Goal: Task Accomplishment & Management: Use online tool/utility

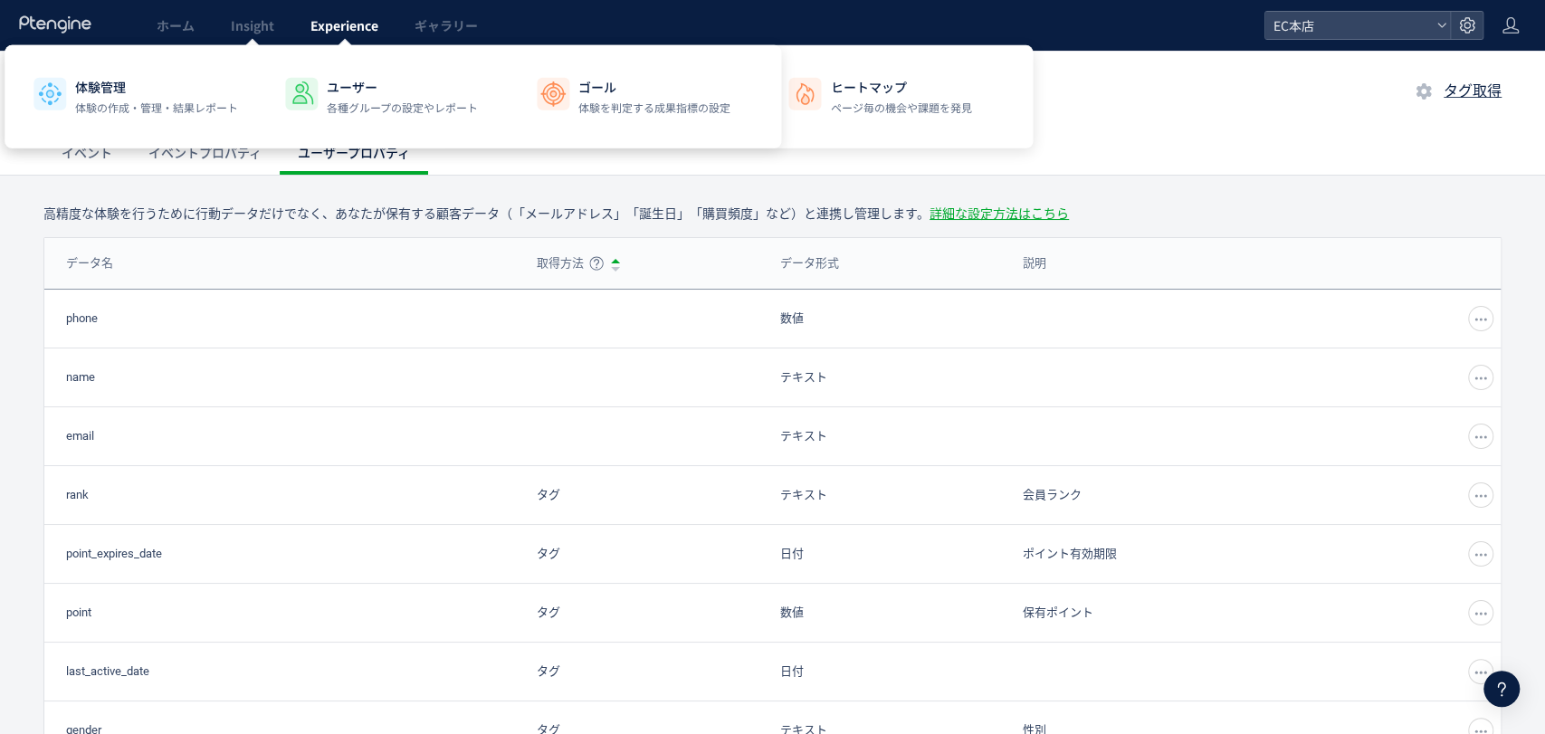
click at [319, 24] on span "Experience" at bounding box center [344, 25] width 68 height 18
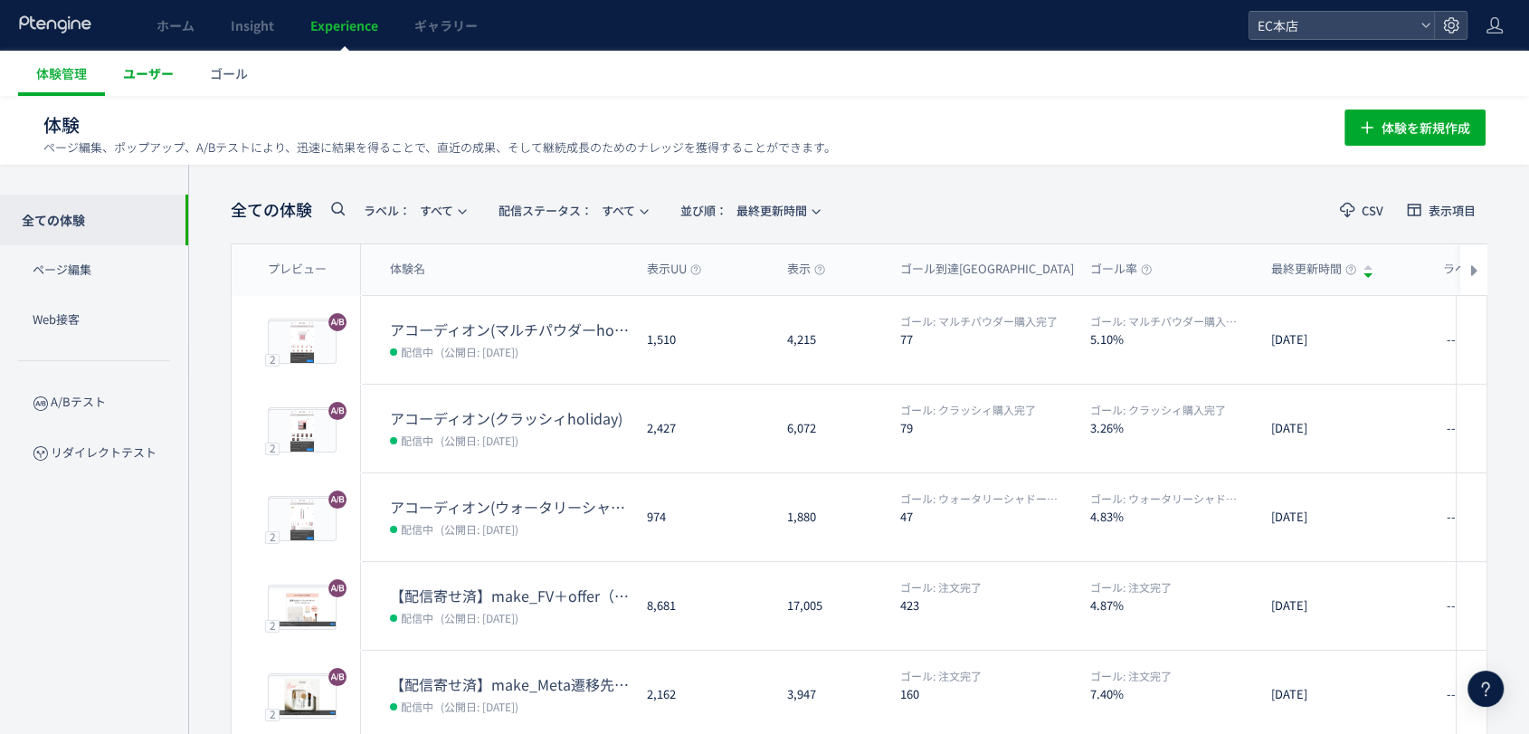
click at [156, 79] on span "ユーザー" at bounding box center [148, 73] width 51 height 18
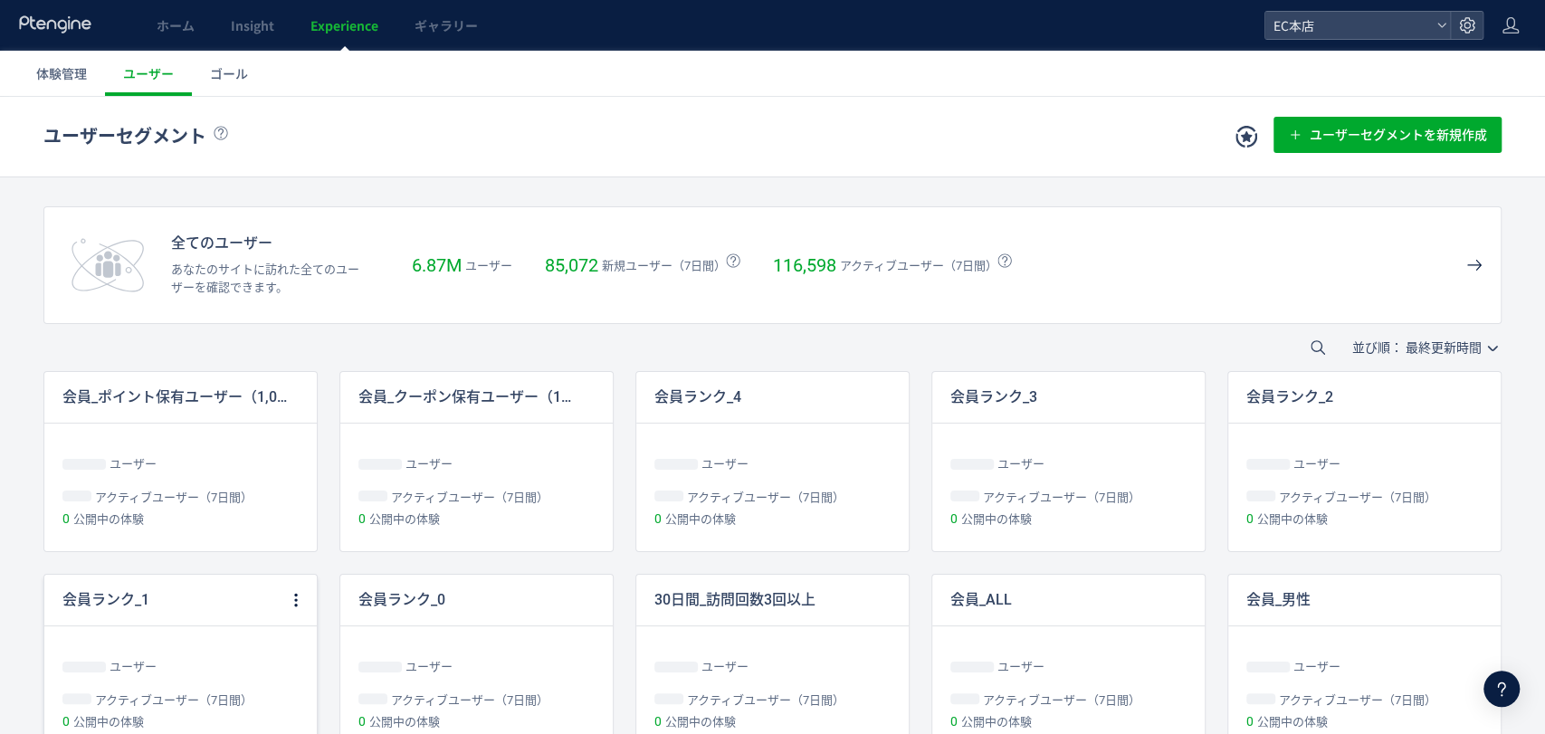
click at [106, 592] on p "会員ランク_1" at bounding box center [105, 600] width 87 height 21
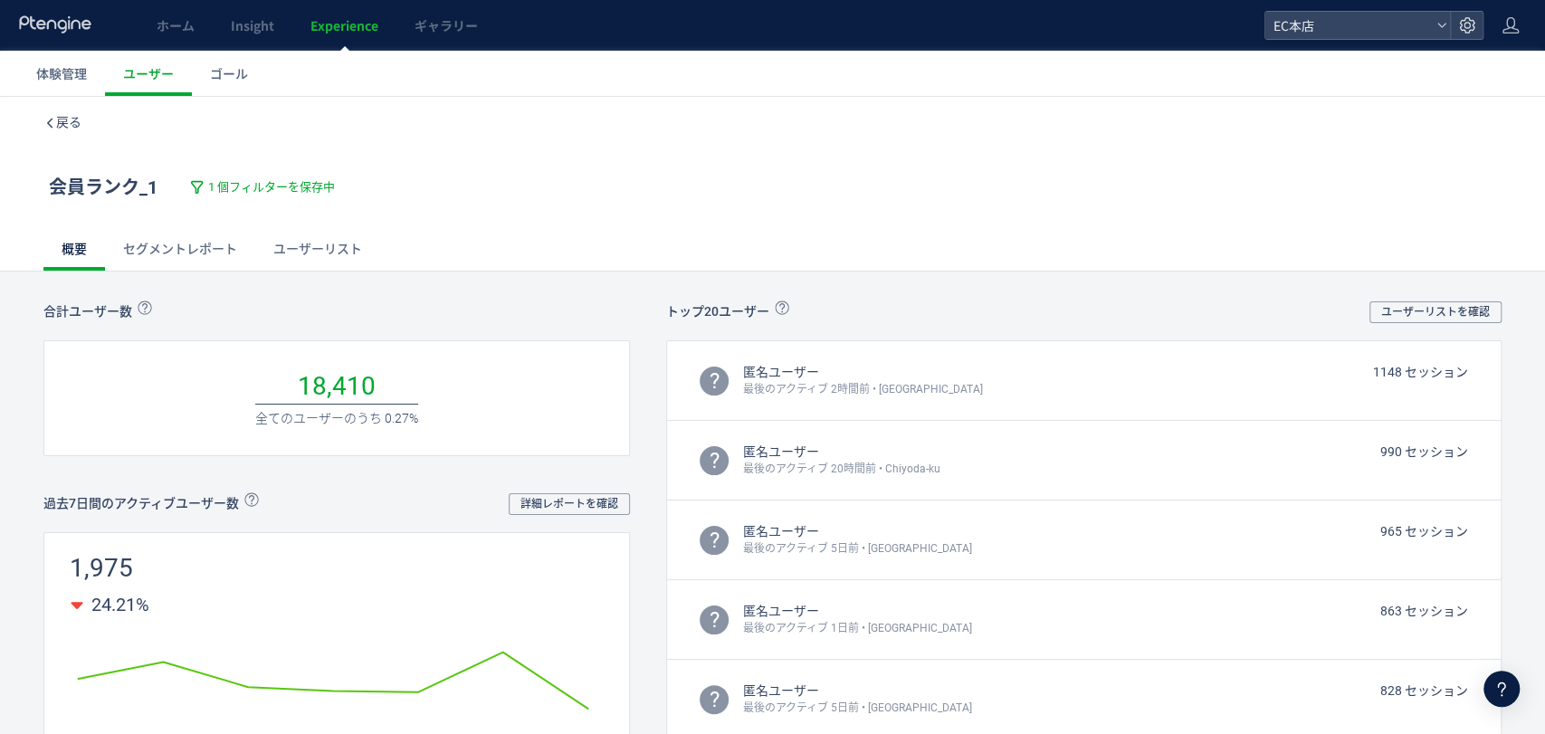
click at [290, 254] on link "ユーザーリスト" at bounding box center [317, 248] width 125 height 43
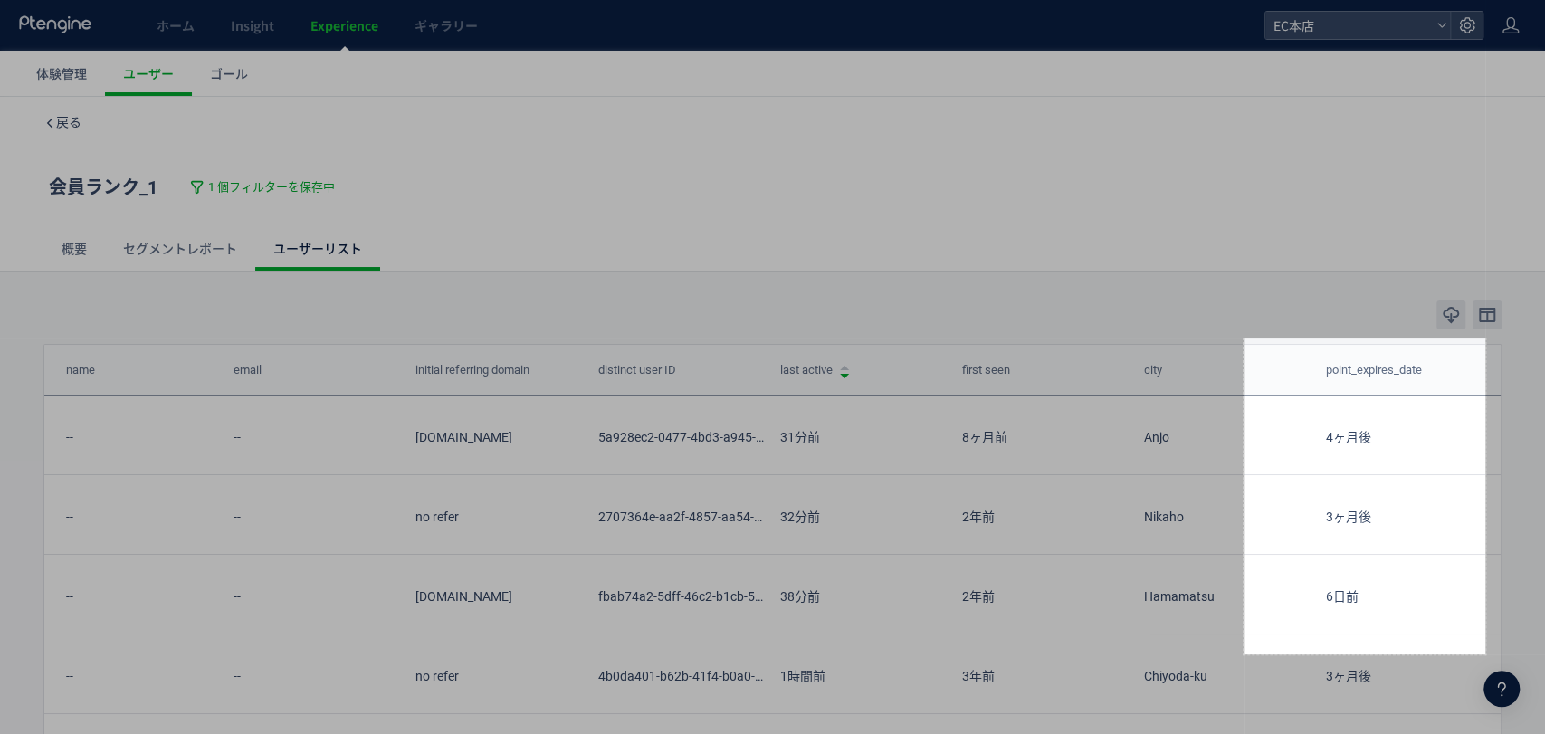
drag, startPoint x: 1243, startPoint y: 338, endPoint x: 1485, endPoint y: 654, distance: 397.6
click at [1485, 654] on div "267 X 349" at bounding box center [772, 367] width 1545 height 734
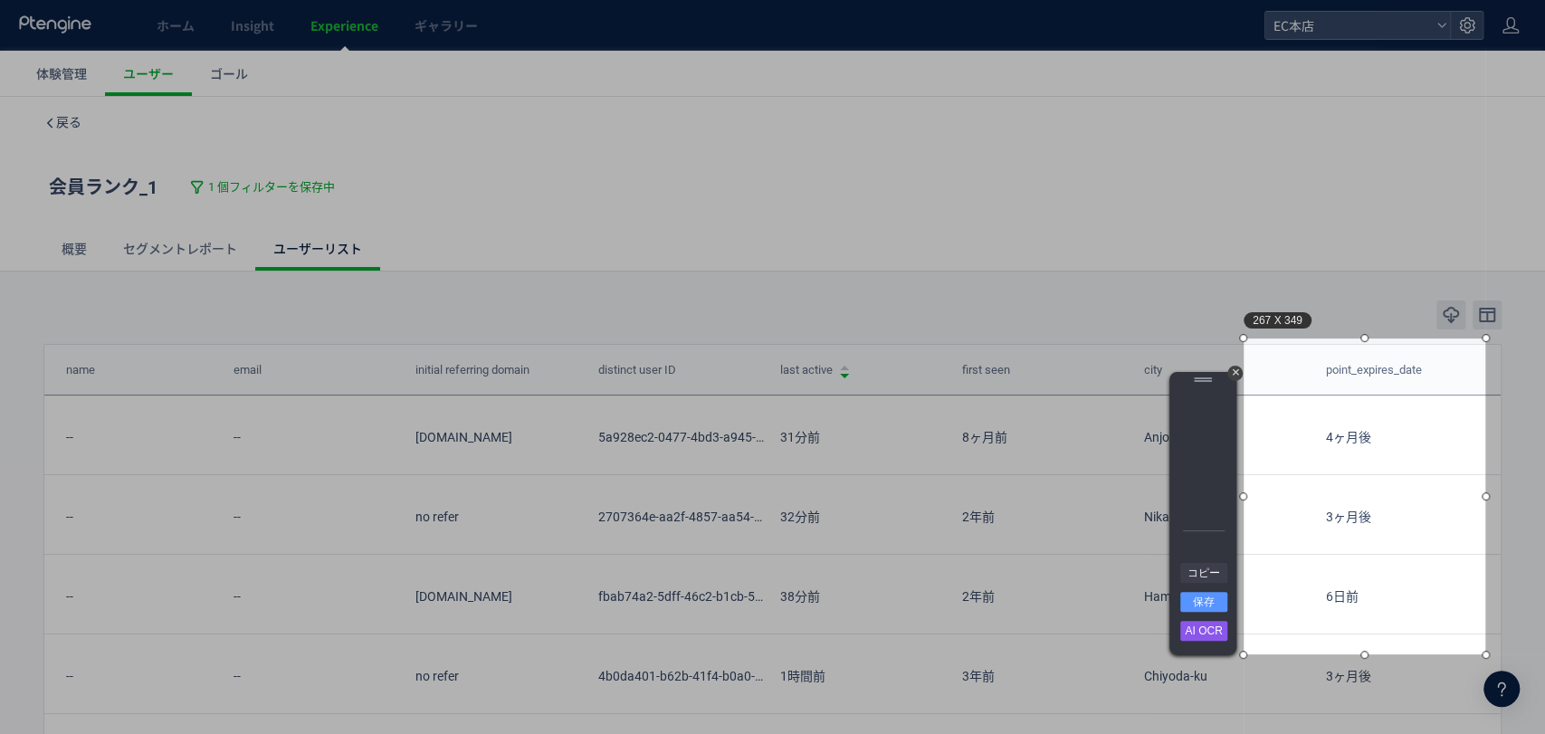
click at [1205, 578] on link "コピー" at bounding box center [1203, 573] width 47 height 20
